Goal: Task Accomplishment & Management: Manage account settings

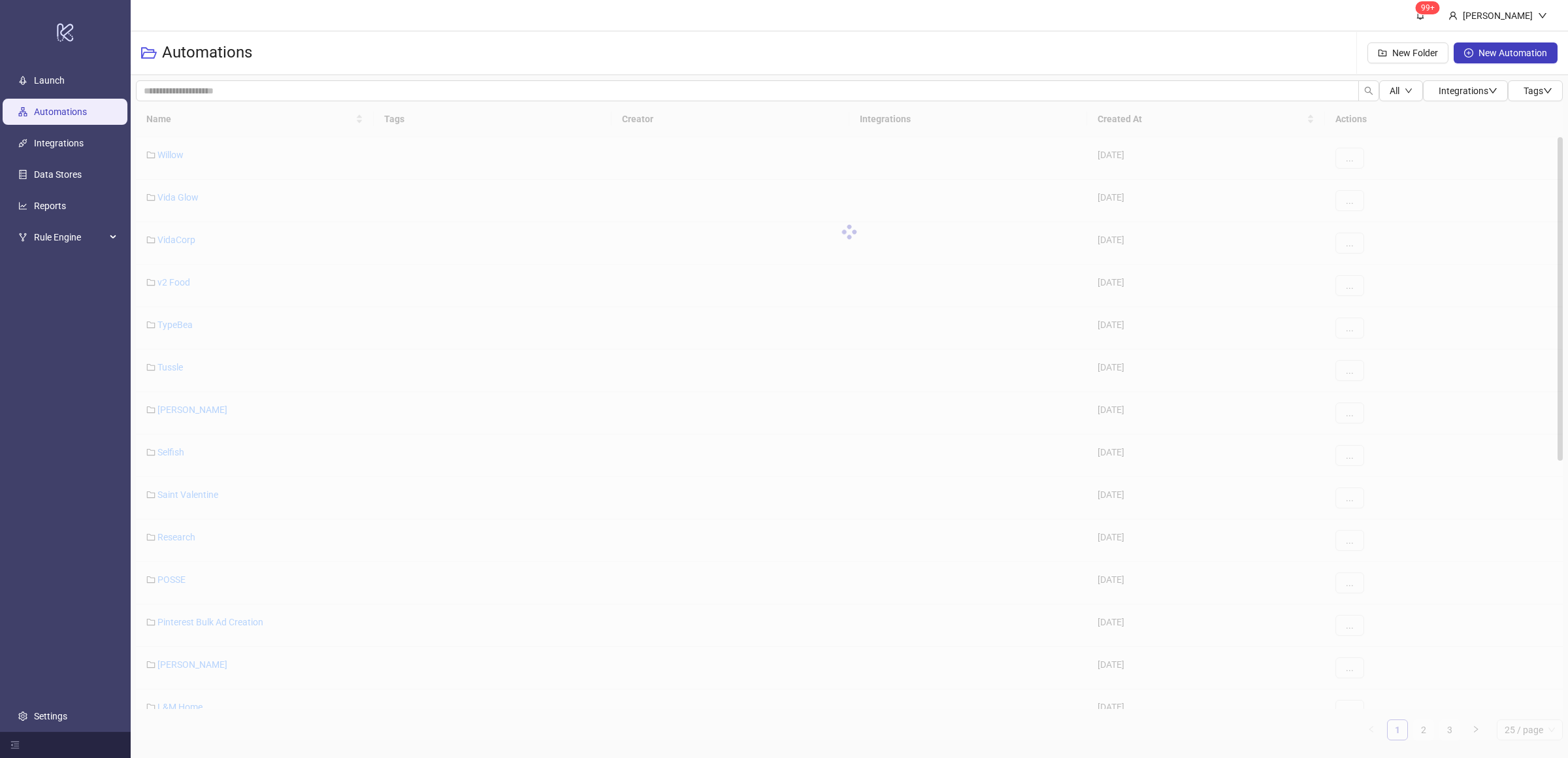
click at [100, 362] on ul "Launch Automations Integrations Data Stores Reports Rule Engine Settings" at bounding box center [65, 398] width 131 height 668
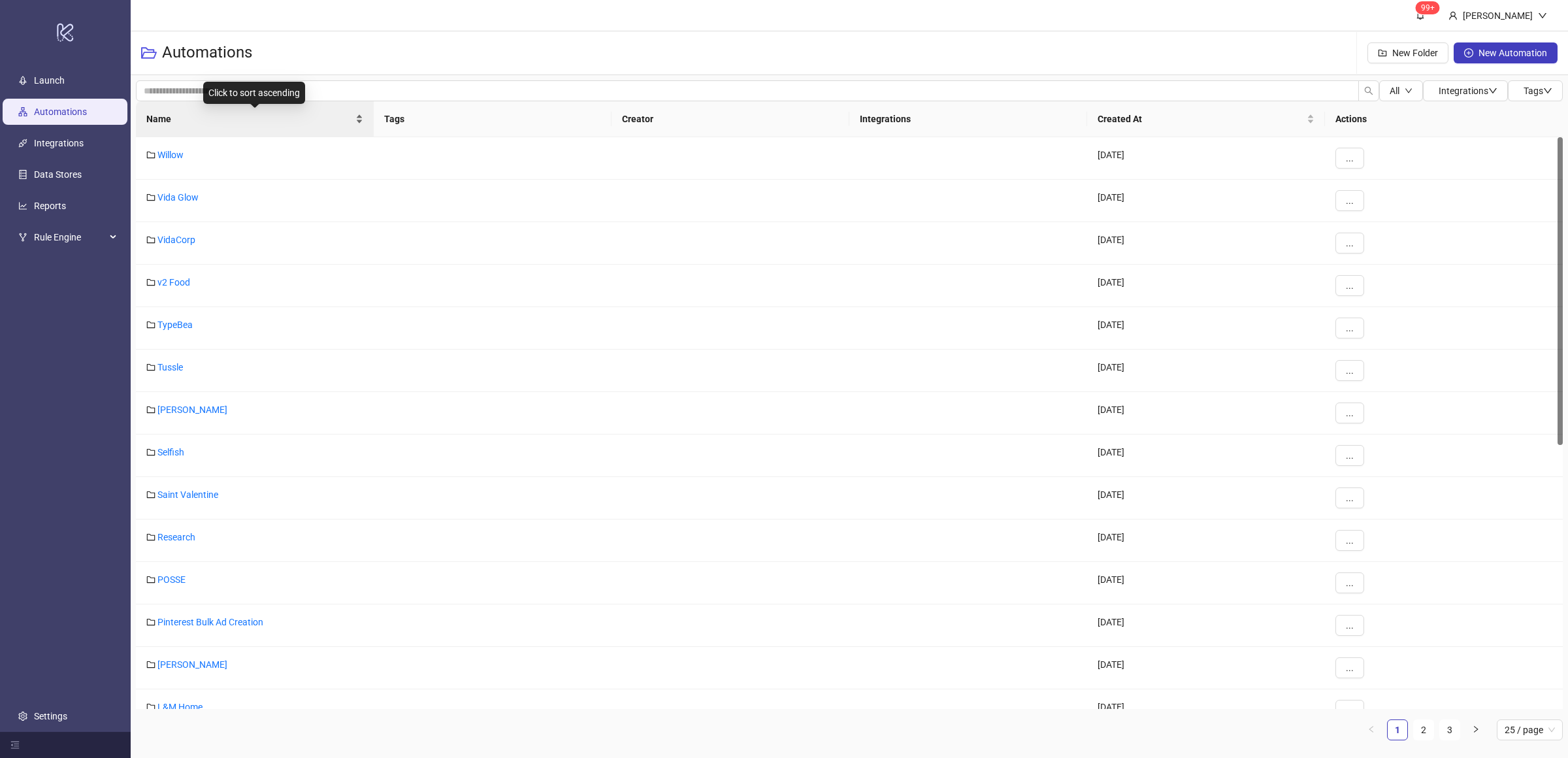
click at [357, 125] on div "Name" at bounding box center [255, 119] width 217 height 14
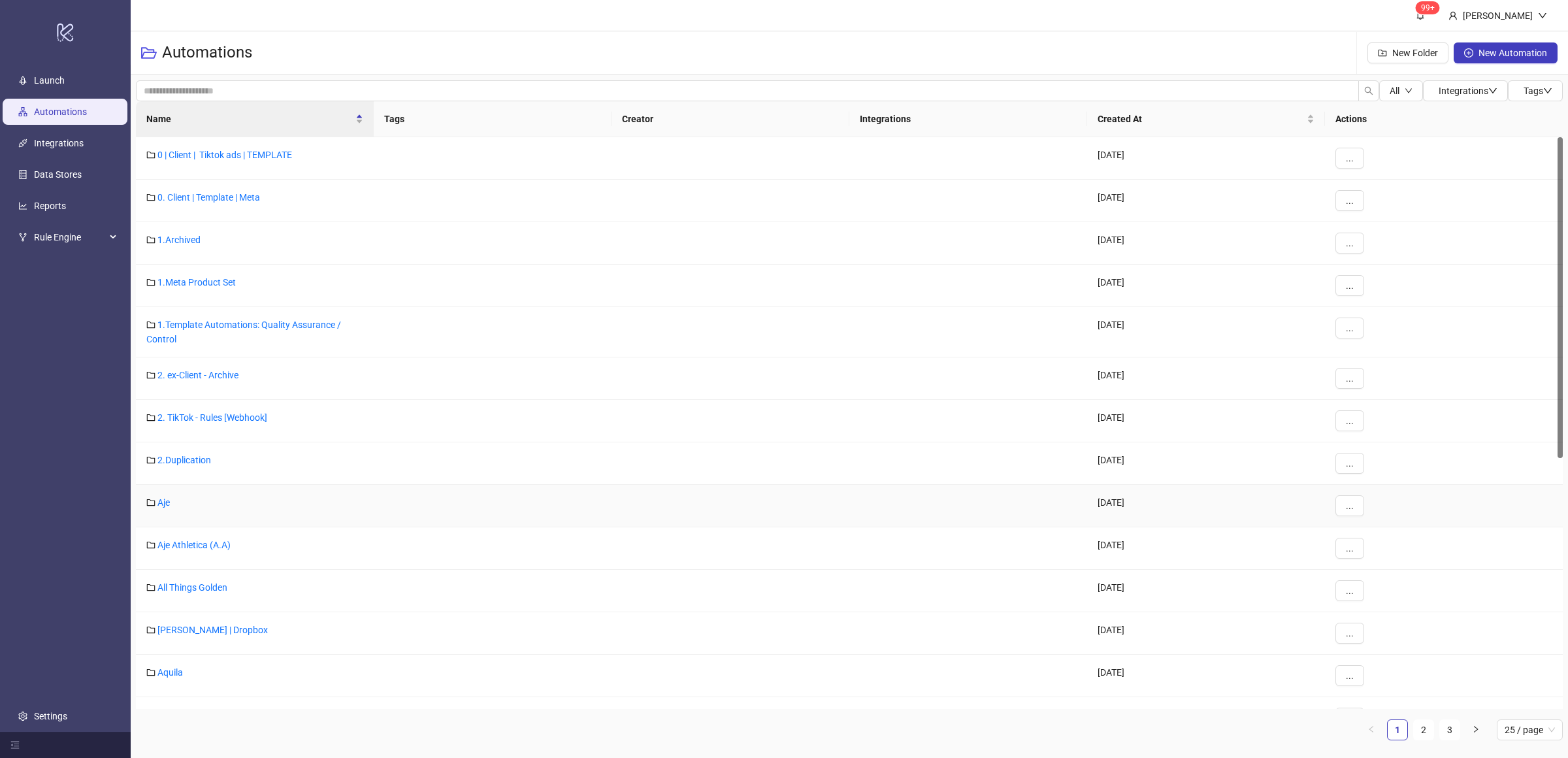
scroll to position [485, 0]
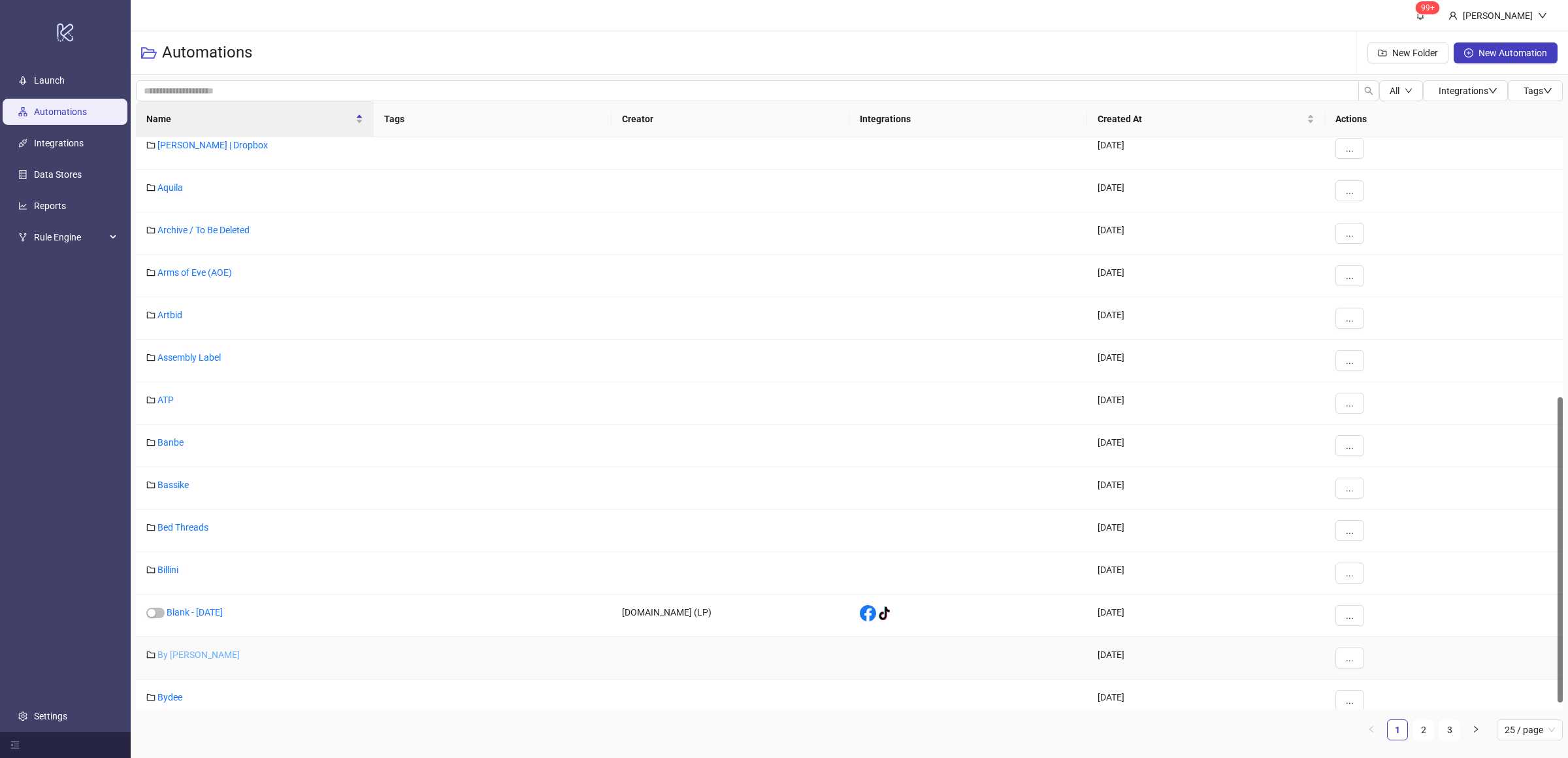
click at [185, 655] on link "By [PERSON_NAME]" at bounding box center [198, 655] width 82 height 11
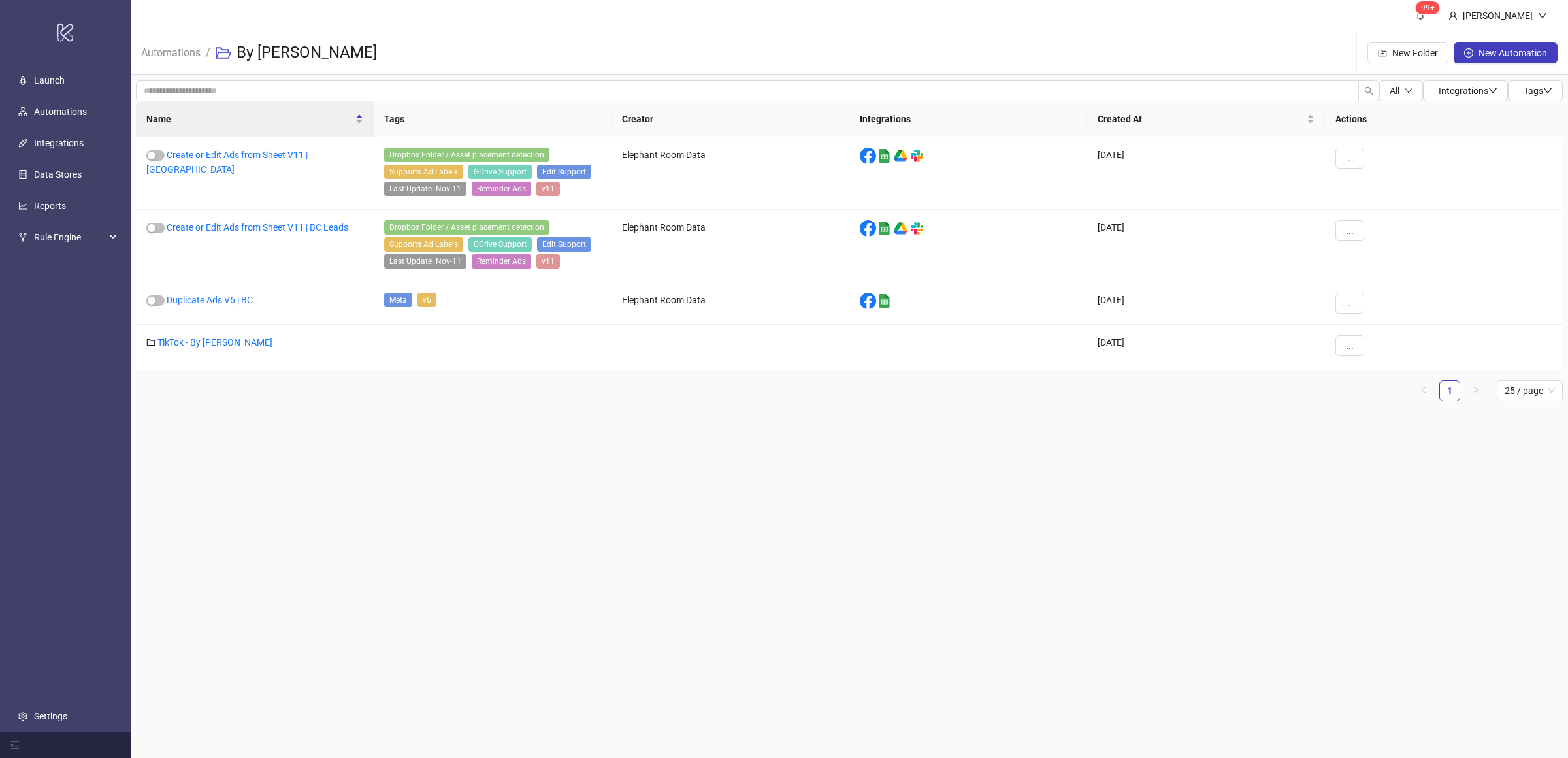
drag, startPoint x: 441, startPoint y: 645, endPoint x: 461, endPoint y: 599, distance: 50.2
click at [442, 645] on main "99+ [PERSON_NAME] Automations / By [PERSON_NAME] Folder New Automation All Inte…" at bounding box center [849, 379] width 1437 height 758
click at [490, 552] on main "99+ [PERSON_NAME] Automations / By [PERSON_NAME] Folder New Automation All Inte…" at bounding box center [849, 379] width 1437 height 758
click at [491, 547] on main "99+ [PERSON_NAME] Automations / By [PERSON_NAME] Folder New Automation All Inte…" at bounding box center [849, 379] width 1437 height 758
click at [1346, 351] on span "..." at bounding box center [1350, 346] width 8 height 11
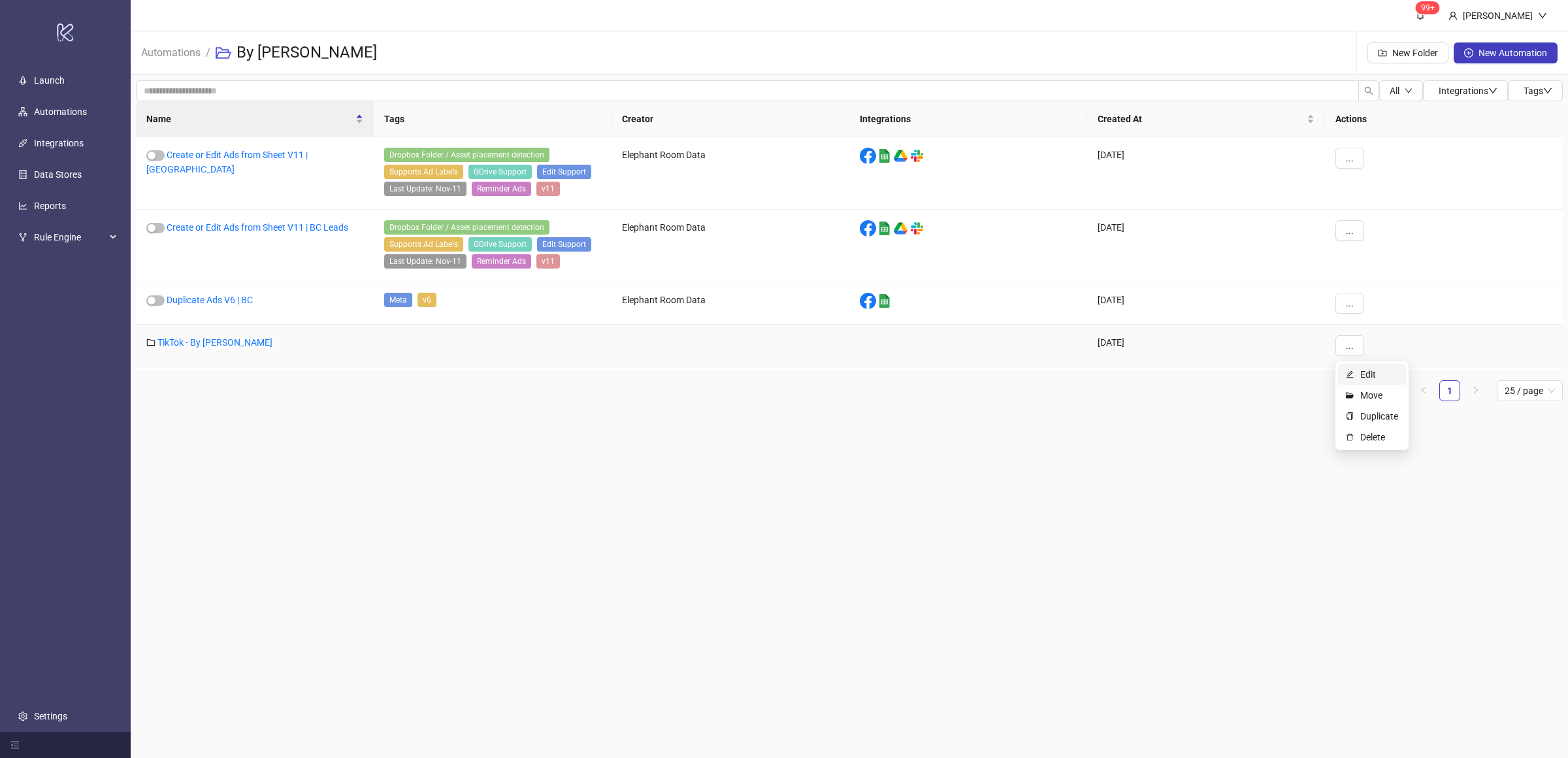
click at [1361, 374] on span "Edit" at bounding box center [1380, 374] width 38 height 14
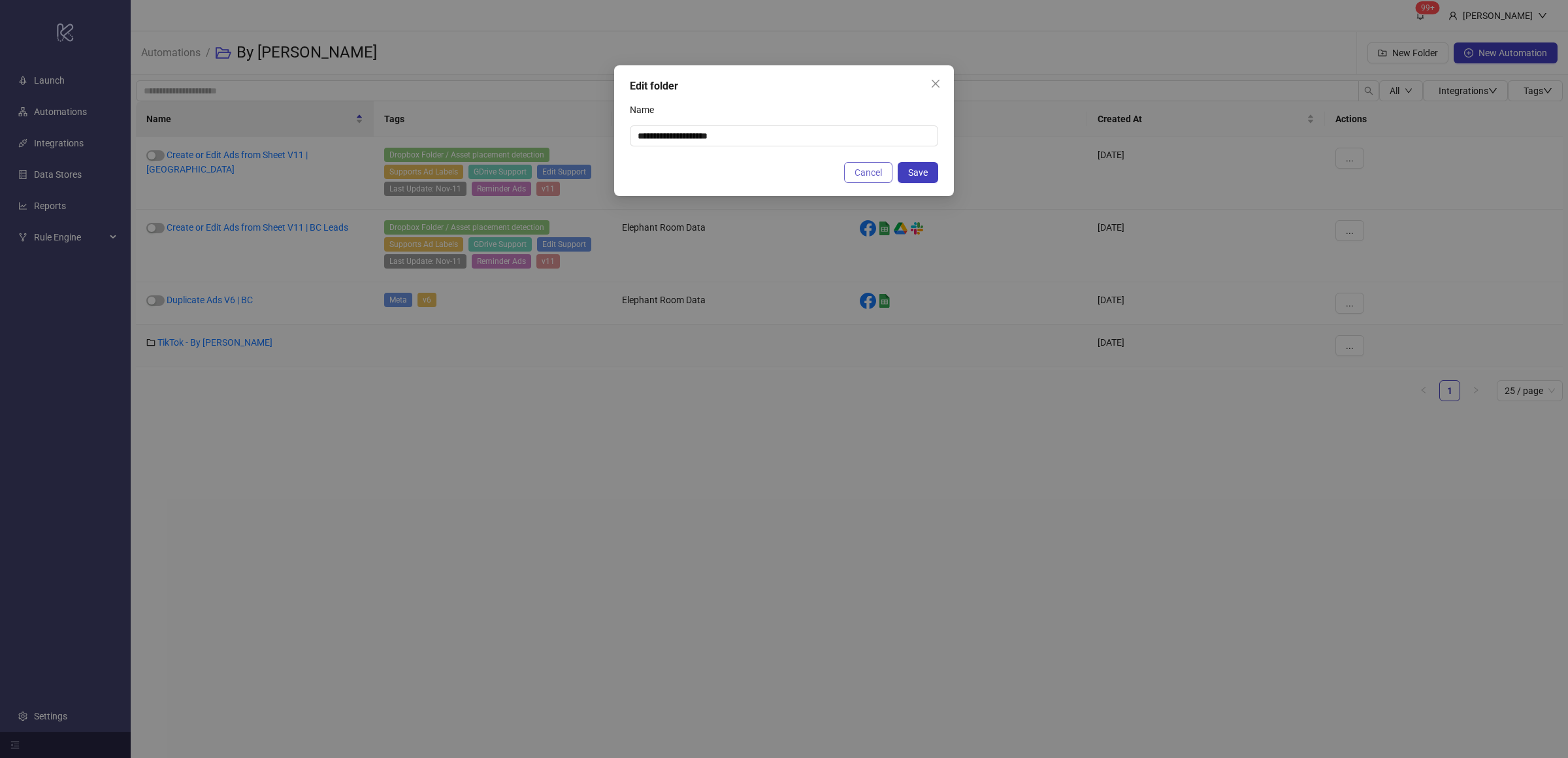
click at [882, 170] on button "Cancel" at bounding box center [869, 173] width 49 height 21
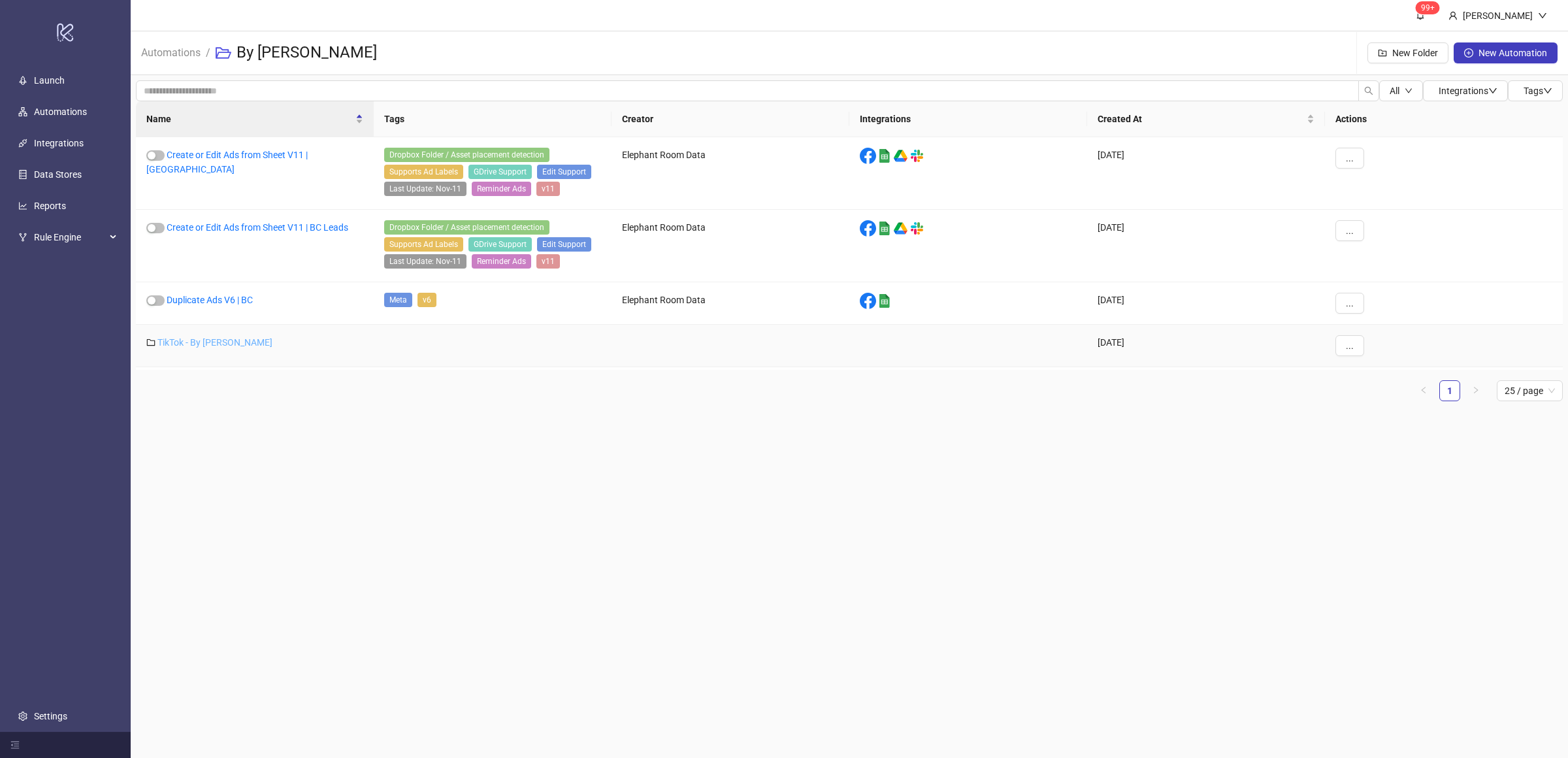
click at [169, 345] on link "TikTok - By [PERSON_NAME]" at bounding box center [214, 343] width 115 height 11
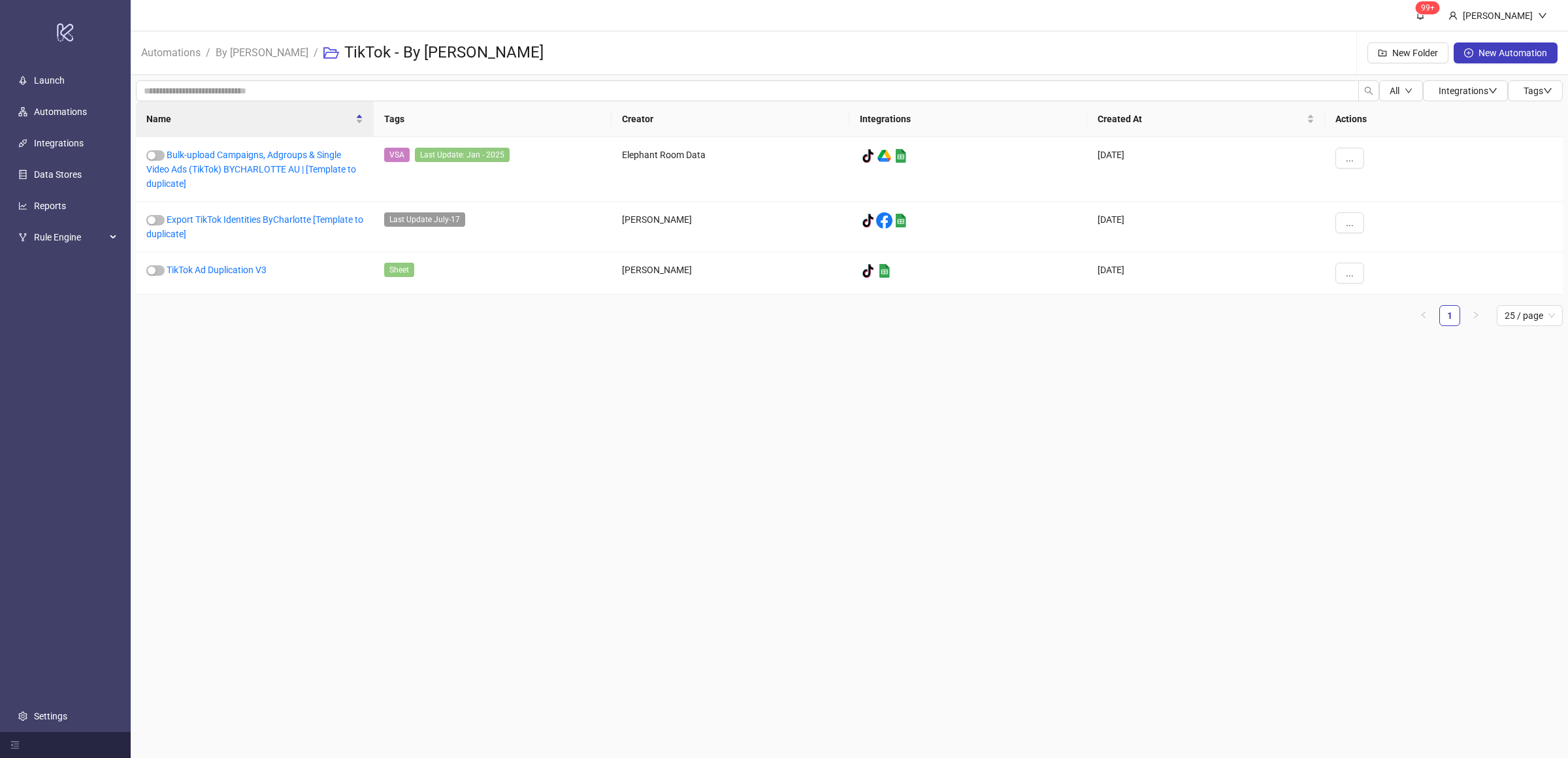
drag, startPoint x: 369, startPoint y: 402, endPoint x: 380, endPoint y: 400, distance: 11.2
click at [370, 402] on main "99+ [PERSON_NAME] Automations / By [PERSON_NAME] / TikTok - By [PERSON_NAME] Ne…" at bounding box center [849, 379] width 1437 height 758
click at [689, 479] on main "99+ [PERSON_NAME] Automations / By [PERSON_NAME] / TikTok - By [PERSON_NAME] Ne…" at bounding box center [849, 379] width 1437 height 758
click at [691, 480] on main "99+ [PERSON_NAME] Automations / By [PERSON_NAME] / TikTok - By [PERSON_NAME] Ne…" at bounding box center [849, 379] width 1437 height 758
